Goal: Register for event/course

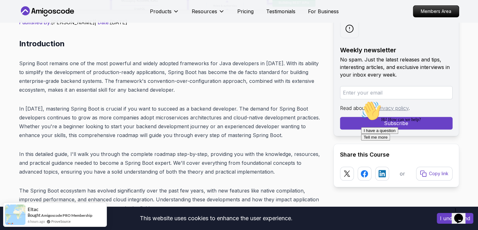
scroll to position [249, 0]
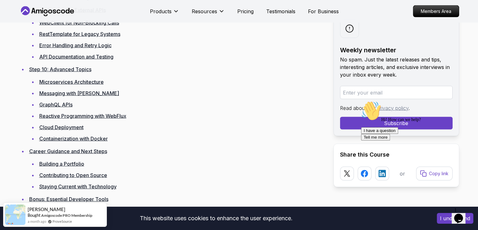
scroll to position [1396, 0]
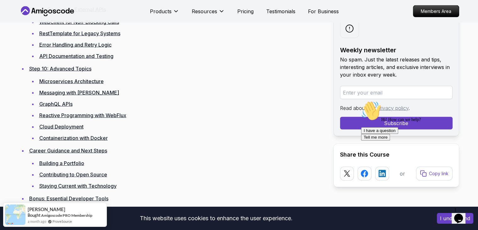
click at [87, 173] on link "Contributing to Open Source" at bounding box center [73, 174] width 68 height 6
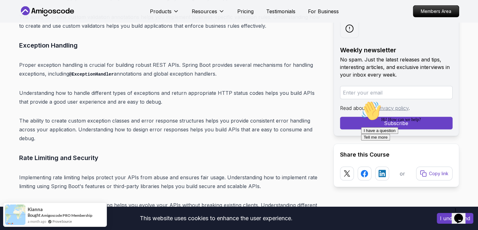
scroll to position [4200, 0]
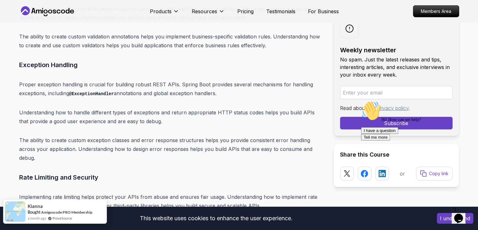
click at [104, 203] on div "Kianna Bought Amigoscode PRO Membership a month ago ProveSource" at bounding box center [55, 211] width 104 height 24
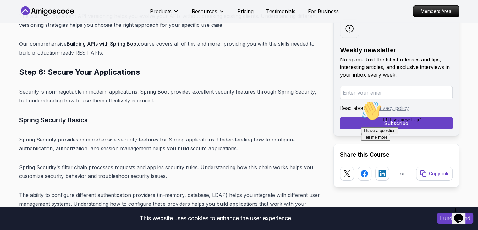
scroll to position [4409, 0]
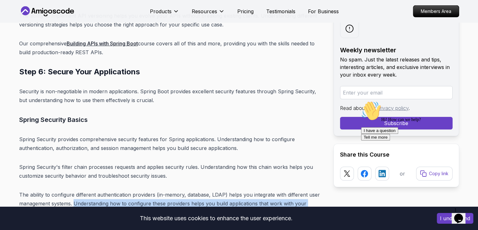
drag, startPoint x: 73, startPoint y: 157, endPoint x: 179, endPoint y: 175, distance: 106.9
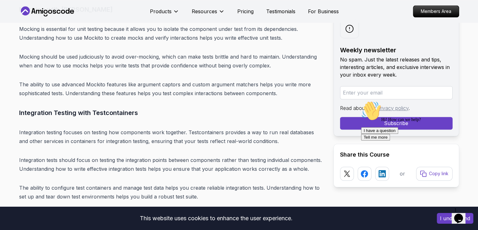
scroll to position [5653, 0]
click at [74, 80] on p "The ability to use advanced Mockito features like argument captors and custom a…" at bounding box center [171, 89] width 304 height 18
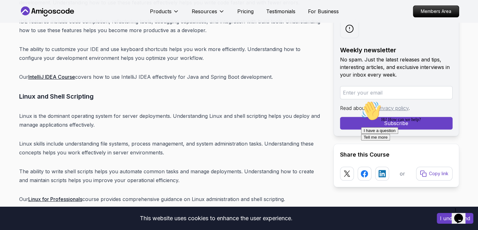
scroll to position [7728, 0]
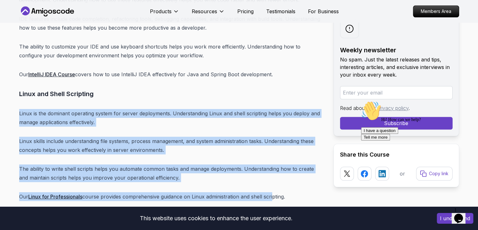
drag, startPoint x: 20, startPoint y: 58, endPoint x: 289, endPoint y: 136, distance: 280.3
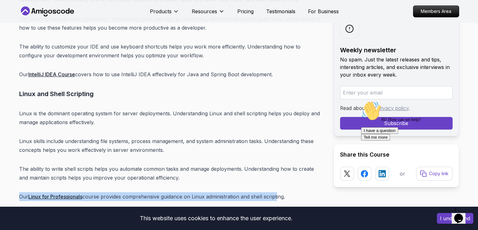
drag, startPoint x: 18, startPoint y: 141, endPoint x: 276, endPoint y: 128, distance: 258.2
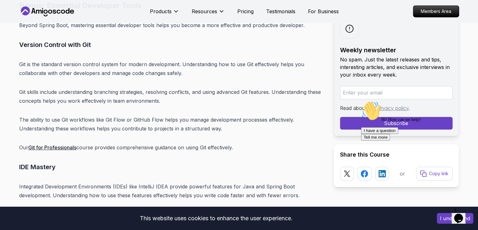
scroll to position [7528, 0]
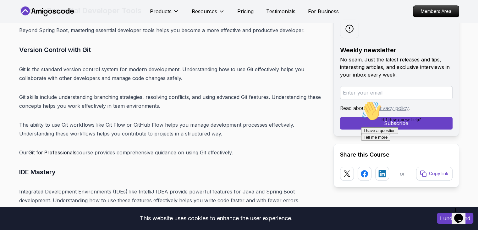
click at [66, 149] on link "Git for Professionals" at bounding box center [52, 152] width 48 height 6
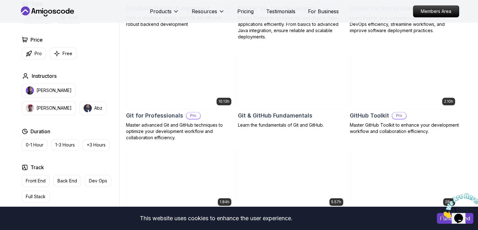
scroll to position [646, 0]
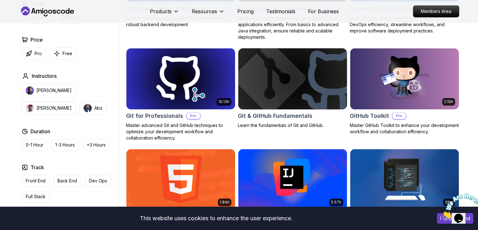
click at [302, 90] on img at bounding box center [293, 79] width 114 height 64
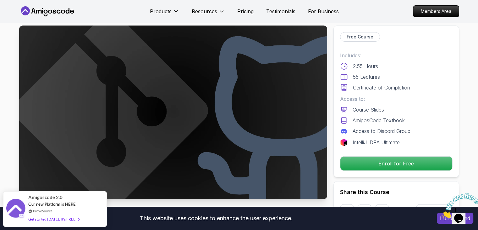
scroll to position [15, 0]
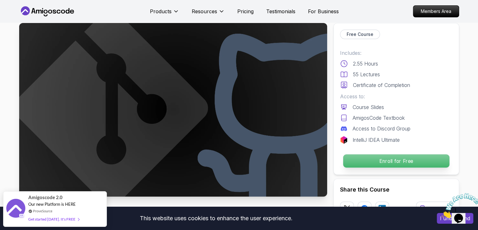
click at [375, 160] on p "Enroll for Free" at bounding box center [396, 160] width 106 height 13
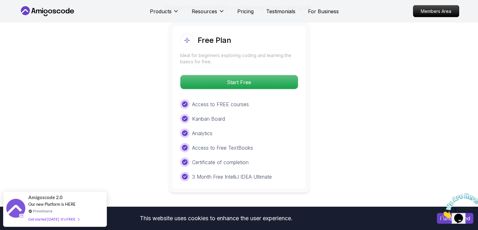
scroll to position [1229, 0]
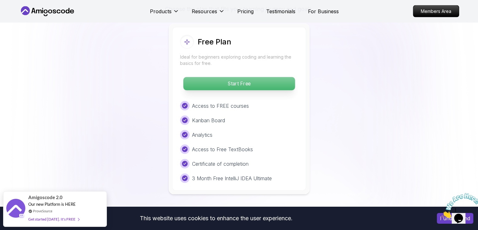
click at [226, 86] on p "Start Free" at bounding box center [239, 83] width 112 height 13
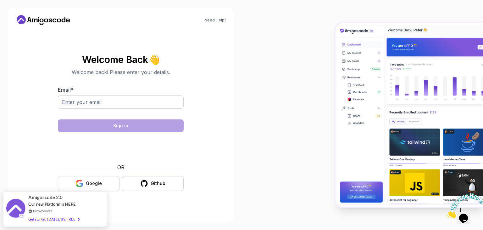
click at [102, 180] on button "Google" at bounding box center [89, 183] width 62 height 15
